Goal: Information Seeking & Learning: Understand process/instructions

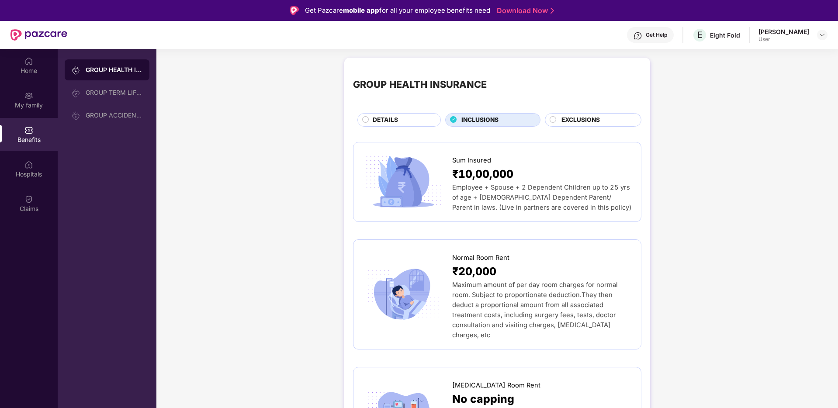
click at [599, 118] on div "EXCLUSIONS" at bounding box center [597, 120] width 80 height 11
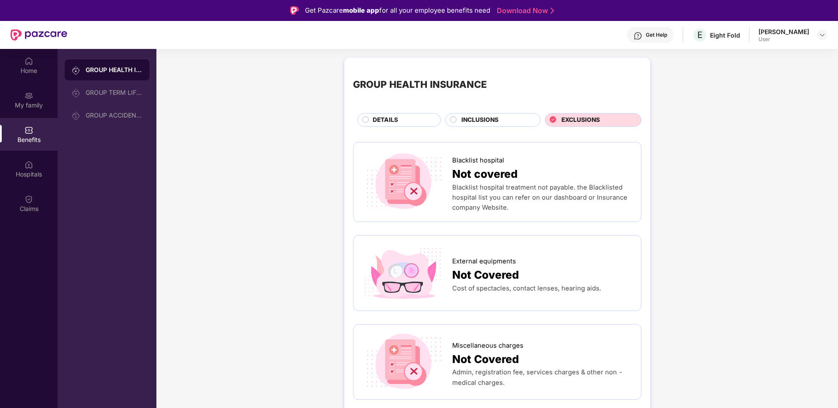
click at [499, 126] on div "INCLUSIONS" at bounding box center [496, 120] width 79 height 11
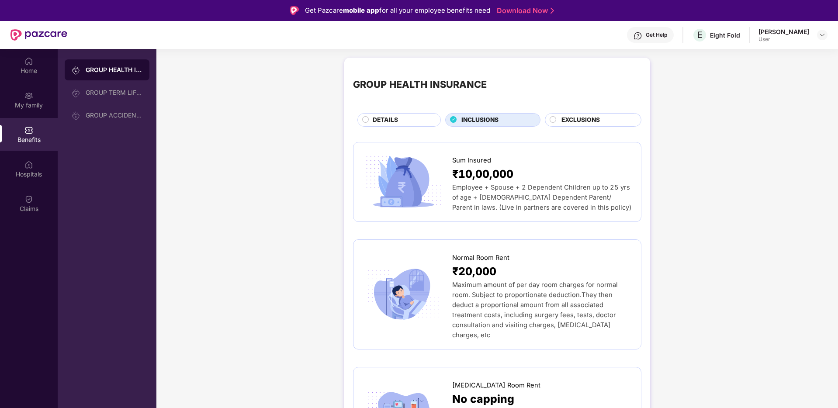
click at [594, 126] on div "EXCLUSIONS" at bounding box center [593, 120] width 97 height 14
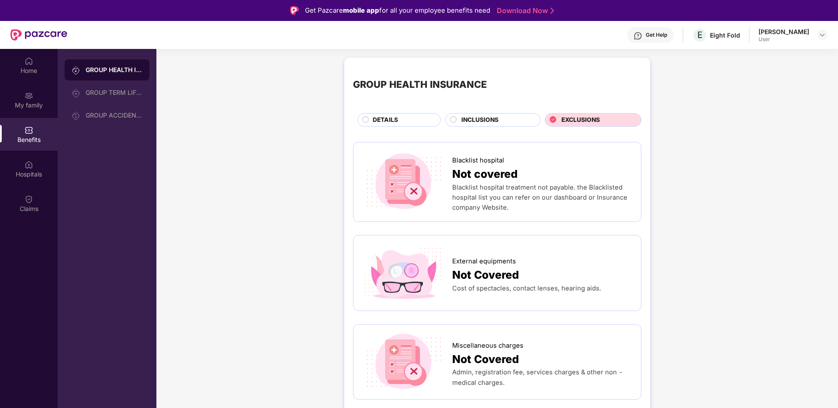
click at [473, 123] on span "INCLUSIONS" at bounding box center [479, 120] width 37 height 10
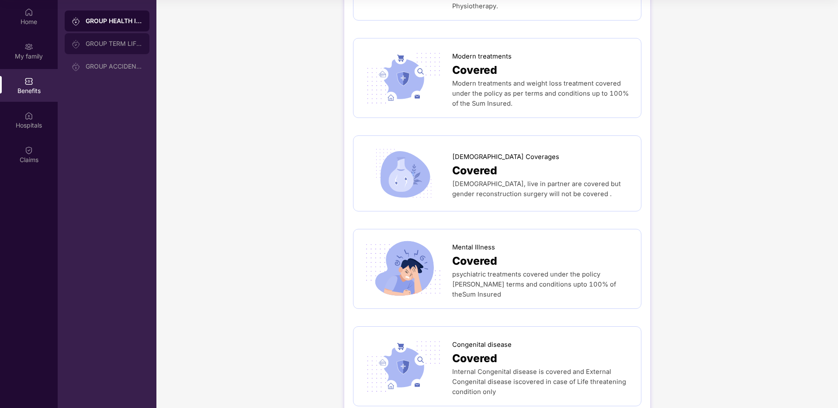
scroll to position [48, 0]
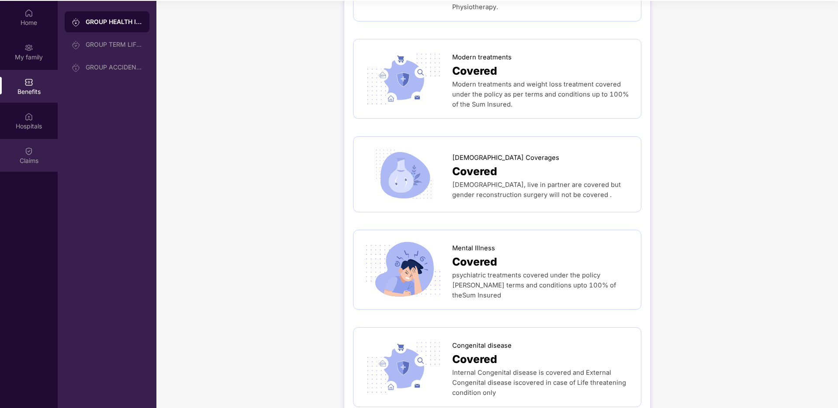
click at [43, 156] on div "Claims" at bounding box center [29, 160] width 58 height 9
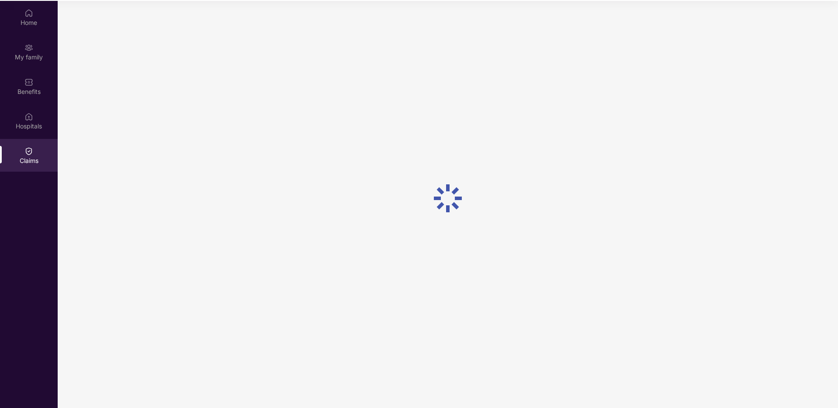
scroll to position [0, 0]
